Goal: Information Seeking & Learning: Learn about a topic

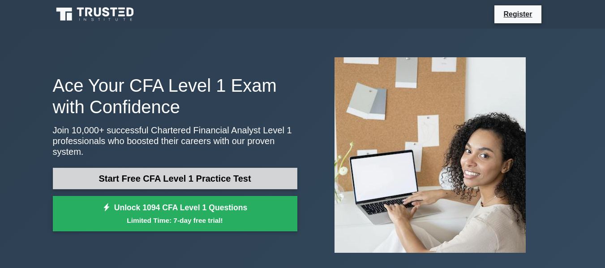
click at [247, 172] on link "Start Free CFA Level 1 Practice Test" at bounding box center [175, 178] width 244 height 21
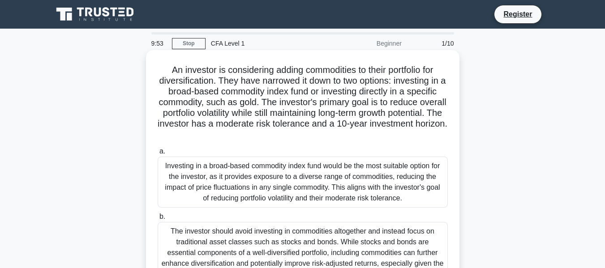
click at [297, 169] on div "Investing in a broad-based commodity index fund would be the most suitable opti…" at bounding box center [303, 182] width 290 height 51
click at [158, 154] on input "a. Investing in a broad-based commodity index fund would be the most suitable o…" at bounding box center [158, 152] width 0 height 6
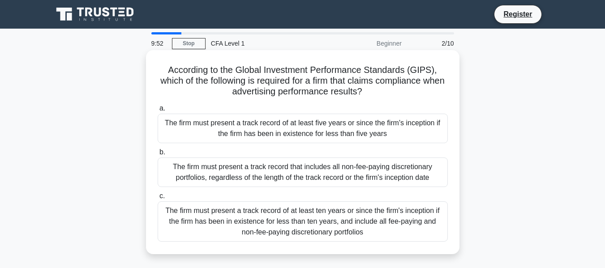
click at [362, 192] on label "c. The firm must present a track record of at least ten years or since the firm…" at bounding box center [303, 216] width 290 height 51
click at [158, 193] on input "c. The firm must present a track record of at least ten years or since the firm…" at bounding box center [158, 196] width 0 height 6
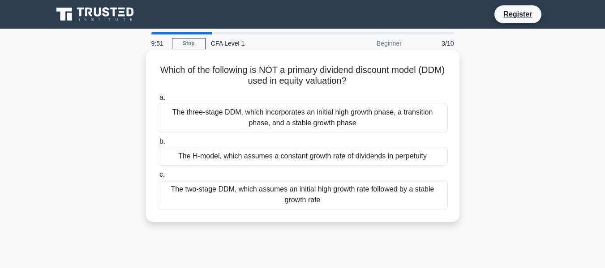
click at [360, 205] on div "The two-stage DDM, which assumes an initial high growth rate followed by a stab…" at bounding box center [303, 195] width 290 height 30
click at [158, 178] on input "c. The two-stage DDM, which assumes an initial high growth rate followed by a s…" at bounding box center [158, 175] width 0 height 6
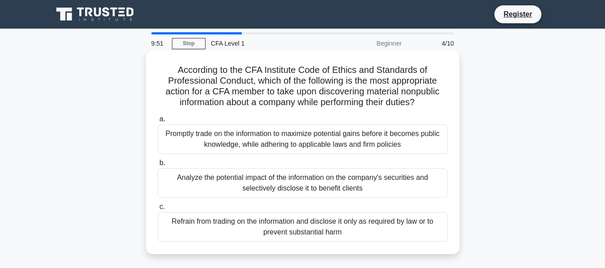
click at [346, 150] on div "Promptly trade on the information to maximize potential gains before it becomes…" at bounding box center [303, 139] width 290 height 30
click at [158, 122] on input "a. Promptly trade on the information to maximize potential gains before it beco…" at bounding box center [158, 119] width 0 height 6
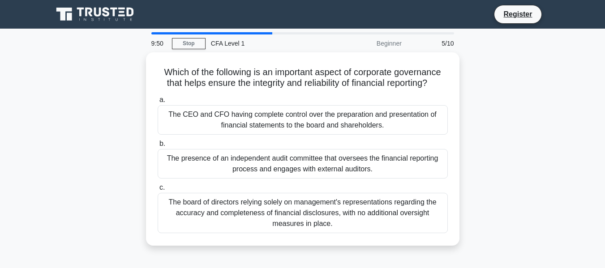
click at [349, 183] on label "c. The board of directors relying solely on management's representations regard…" at bounding box center [303, 207] width 290 height 51
click at [158, 185] on input "c. The board of directors relying solely on management's representations regard…" at bounding box center [158, 188] width 0 height 6
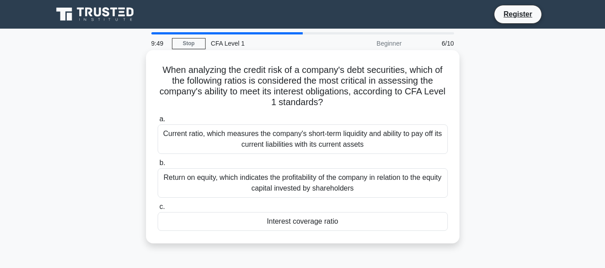
click at [346, 145] on div "Current ratio, which measures the company's short-term liquidity and ability to…" at bounding box center [303, 139] width 290 height 30
click at [158, 122] on input "a. Current ratio, which measures the company's short-term liquidity and ability…" at bounding box center [158, 119] width 0 height 6
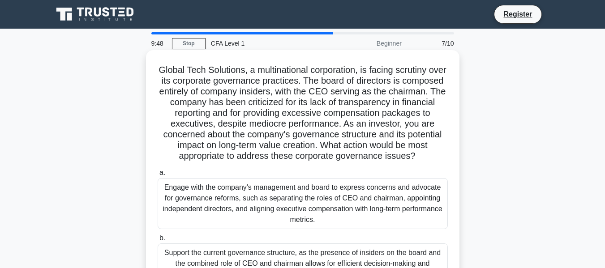
click at [321, 253] on div "Support the current governance structure, as the presence of insiders on the bo…" at bounding box center [303, 264] width 290 height 40
click at [158, 241] on input "b. Support the current governance structure, as the presence of insiders on the…" at bounding box center [158, 238] width 0 height 6
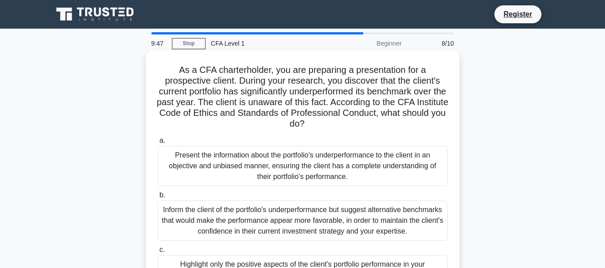
click at [332, 232] on div "Inform the client of the portfolio's underperformance but suggest alternative b…" at bounding box center [303, 221] width 290 height 40
click at [158, 198] on input "b. Inform the client of the portfolio's underperformance but suggest alternativ…" at bounding box center [158, 195] width 0 height 6
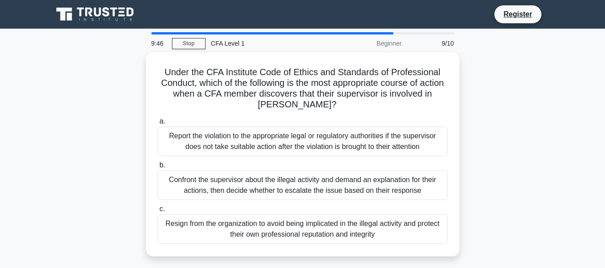
click at [332, 232] on div "Resign from the organization to avoid being implicated in the illegal activity …" at bounding box center [303, 229] width 290 height 30
click at [158, 212] on input "c. Resign from the organization to avoid being implicated in the illegal activi…" at bounding box center [158, 209] width 0 height 6
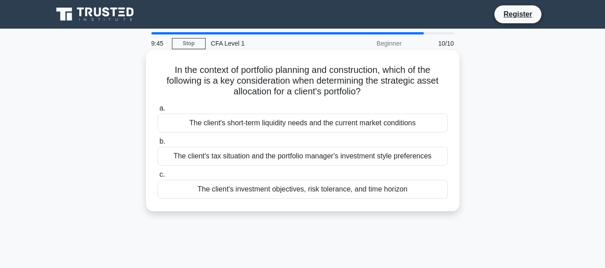
click at [304, 177] on label "c. The client's investment objectives, risk tolerance, and time horizon" at bounding box center [303, 184] width 290 height 30
click at [158, 177] on input "c. The client's investment objectives, risk tolerance, and time horizon" at bounding box center [158, 175] width 0 height 6
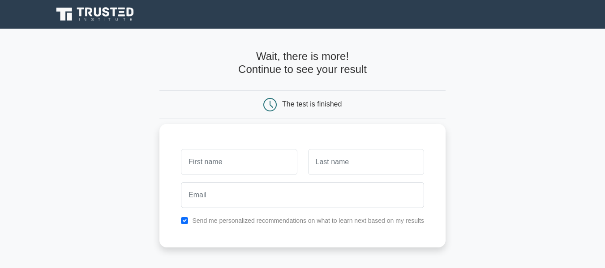
scroll to position [90, 0]
